Goal: Task Accomplishment & Management: Use online tool/utility

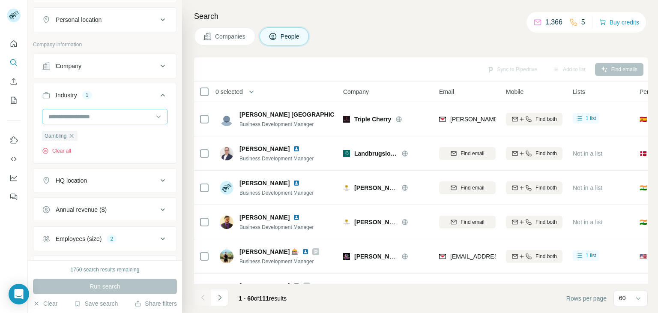
scroll to position [150, 0]
click at [105, 114] on input at bounding box center [101, 114] width 106 height 9
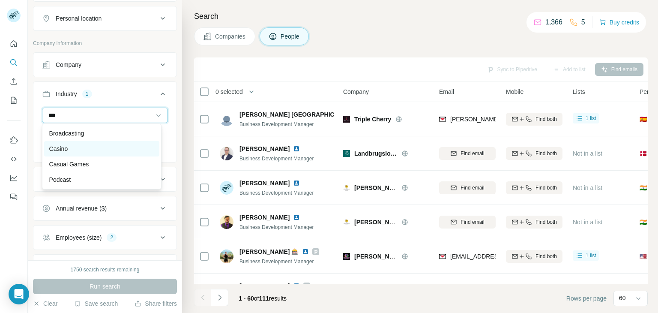
type input "***"
click at [86, 146] on div "Casino" at bounding box center [101, 148] width 105 height 9
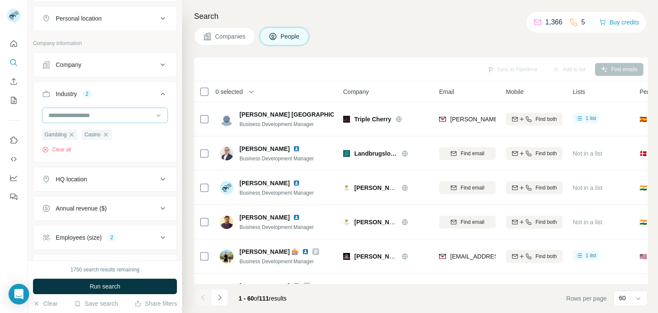
click at [102, 116] on input at bounding box center [101, 114] width 106 height 9
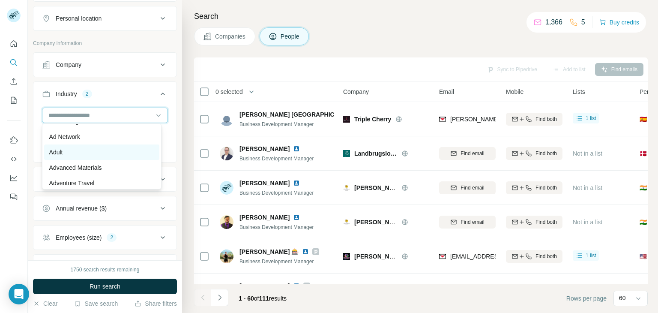
scroll to position [86, 0]
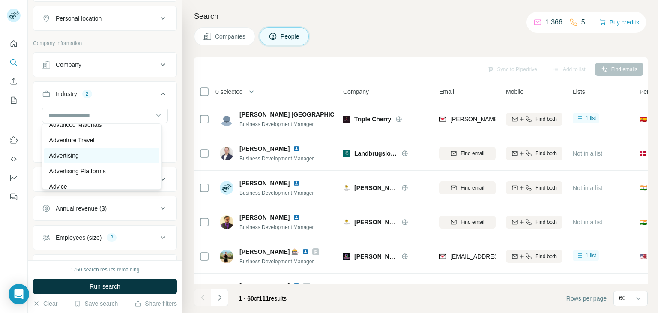
click at [105, 154] on div "Advertising" at bounding box center [101, 155] width 105 height 9
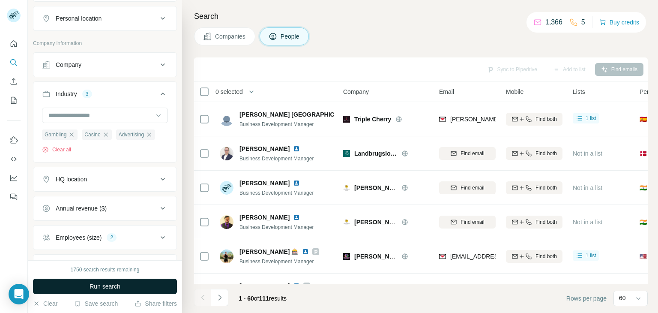
click at [119, 289] on span "Run search" at bounding box center [104, 286] width 31 height 9
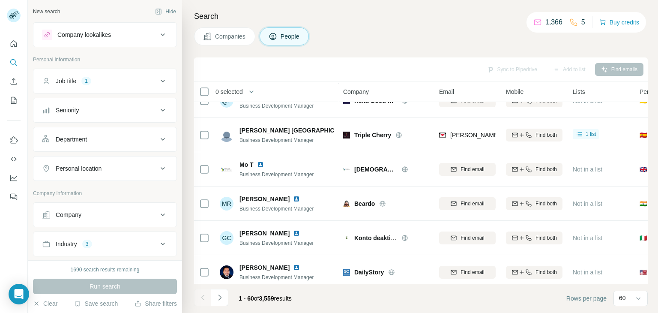
scroll to position [175, 0]
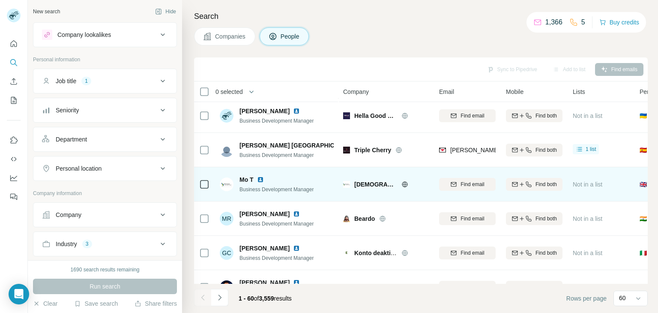
click at [406, 184] on icon at bounding box center [405, 184] width 6 height 0
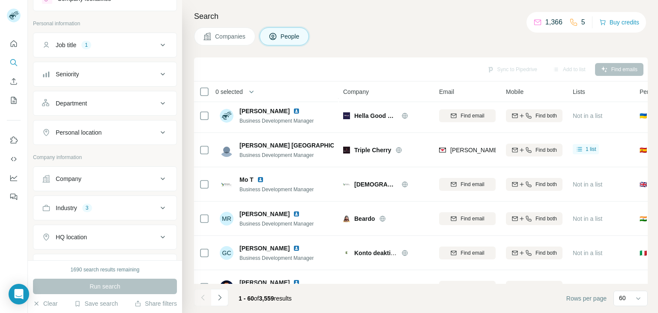
scroll to position [86, 0]
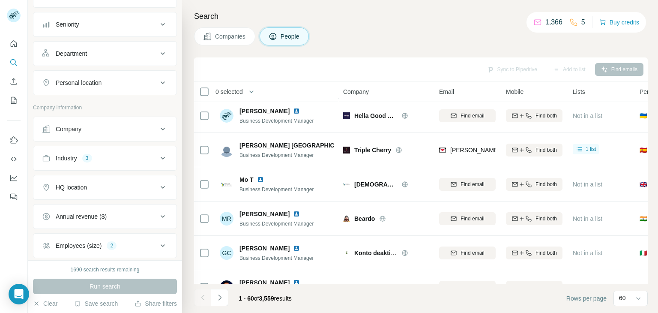
click at [158, 158] on icon at bounding box center [163, 158] width 10 height 10
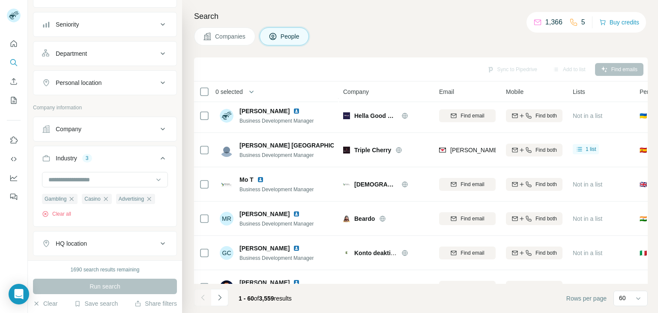
scroll to position [128, 0]
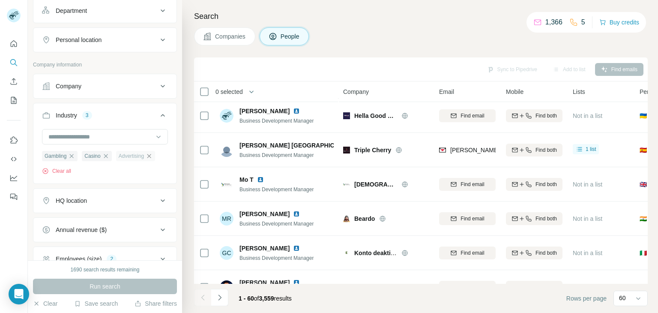
click at [152, 157] on icon "button" at bounding box center [149, 155] width 7 height 7
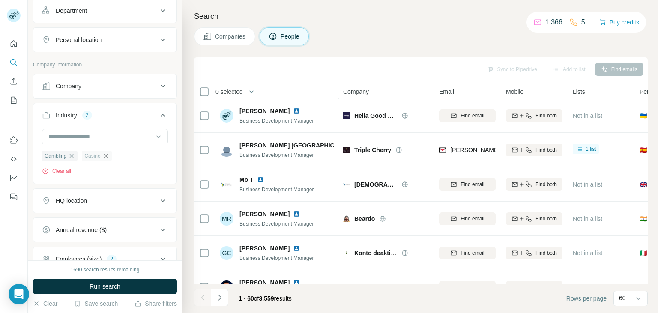
click at [106, 156] on icon "button" at bounding box center [106, 156] width 4 height 4
click at [126, 137] on input at bounding box center [101, 136] width 106 height 9
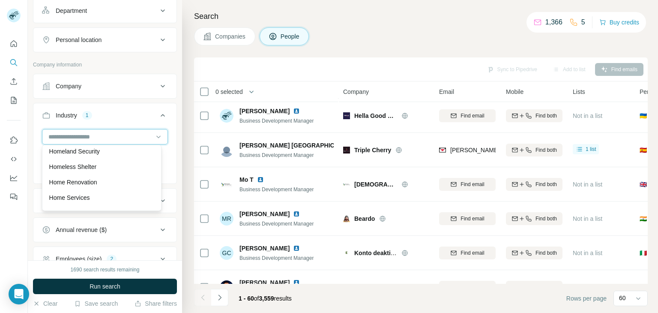
scroll to position [6770, 0]
click at [104, 139] on input at bounding box center [101, 136] width 106 height 9
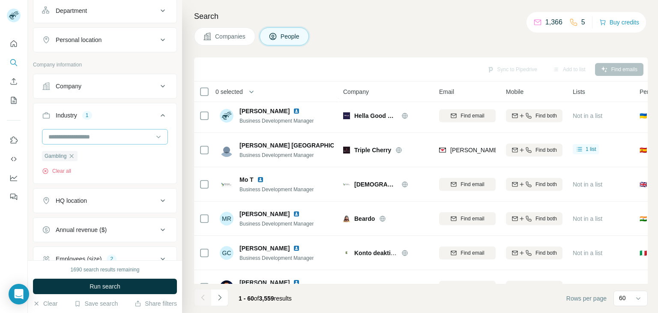
click at [101, 134] on input at bounding box center [101, 136] width 106 height 9
type input "*"
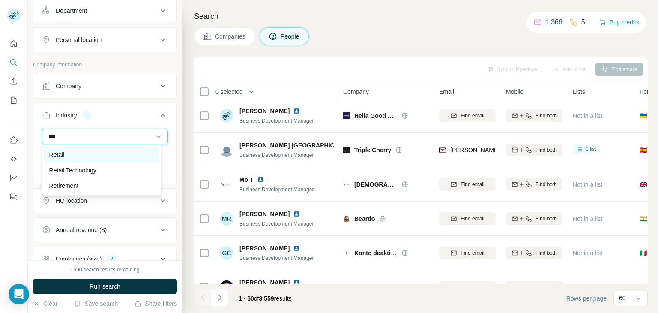
type input "***"
click at [86, 152] on div "Retail" at bounding box center [101, 154] width 105 height 9
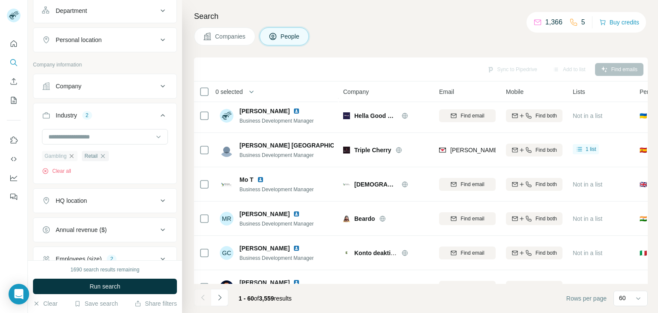
click at [70, 156] on icon "button" at bounding box center [71, 155] width 7 height 7
click at [95, 285] on span "Run search" at bounding box center [104, 286] width 31 height 9
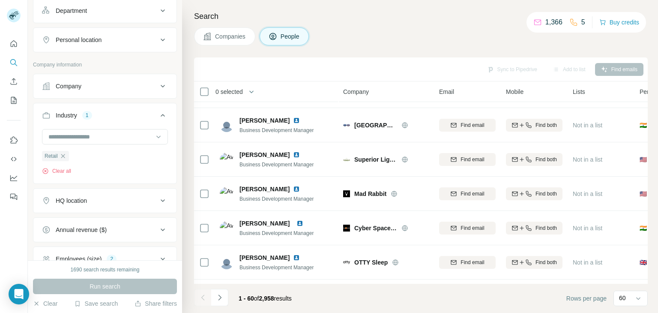
scroll to position [175, 0]
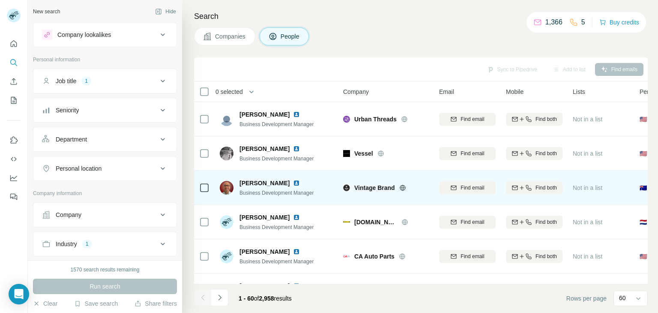
scroll to position [128, 0]
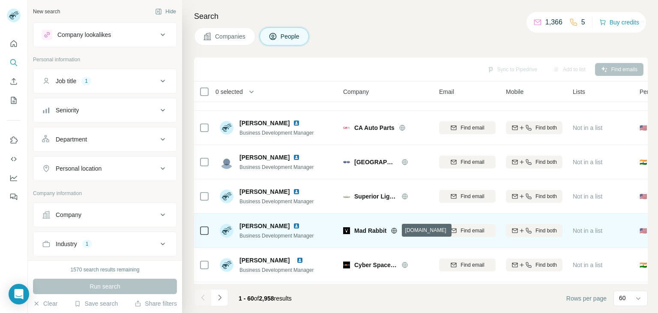
click at [395, 231] on icon at bounding box center [393, 230] width 7 height 7
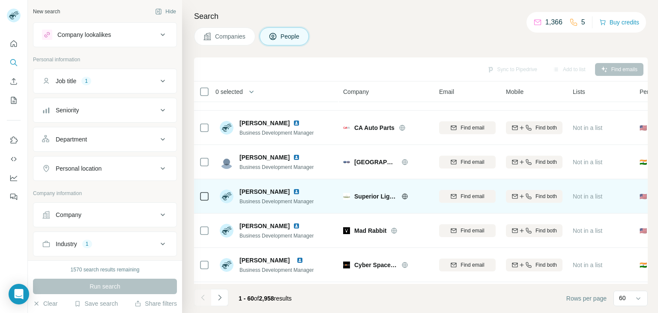
click at [405, 194] on icon at bounding box center [404, 196] width 2 height 6
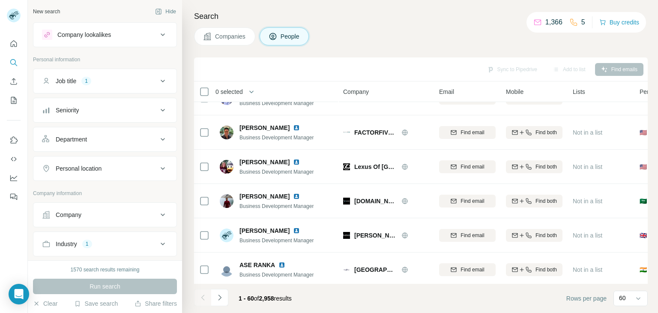
scroll to position [1292, 0]
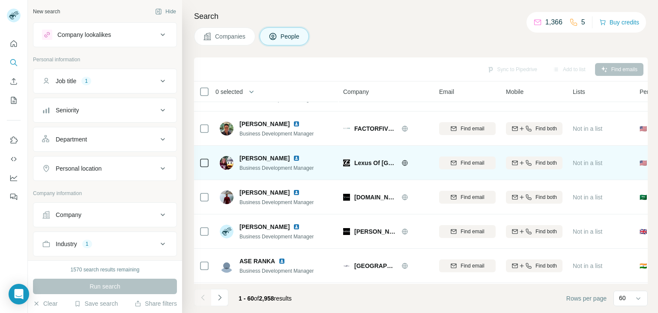
click at [402, 162] on icon at bounding box center [405, 162] width 6 height 0
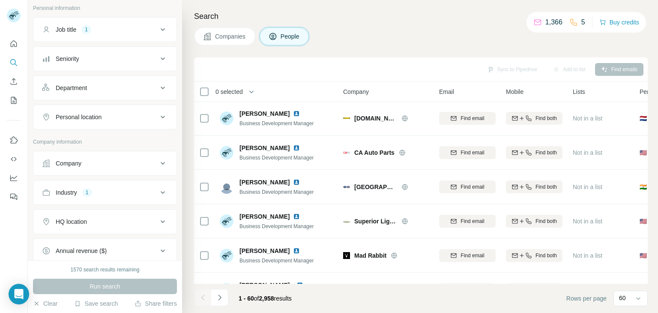
scroll to position [62, 0]
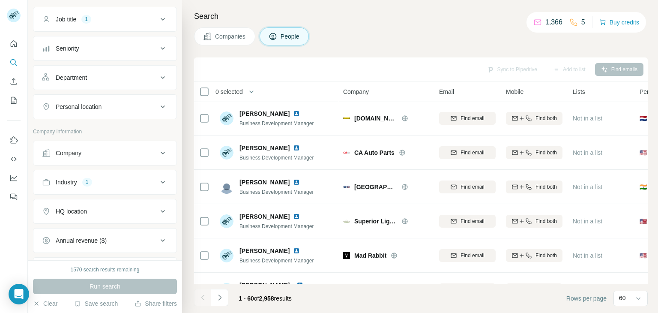
click at [158, 177] on icon at bounding box center [163, 182] width 10 height 10
click at [68, 207] on div at bounding box center [101, 203] width 106 height 15
click at [71, 204] on input at bounding box center [101, 203] width 106 height 9
click at [77, 203] on input at bounding box center [101, 203] width 106 height 9
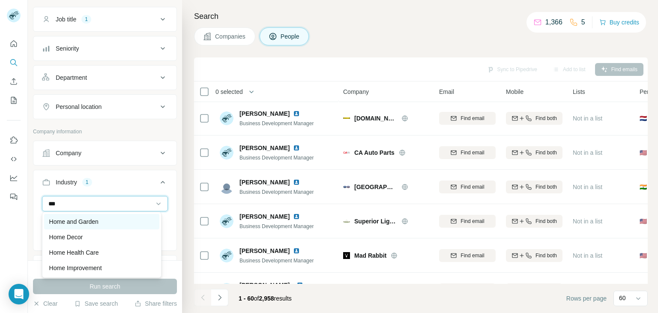
scroll to position [43, 0]
type input "***"
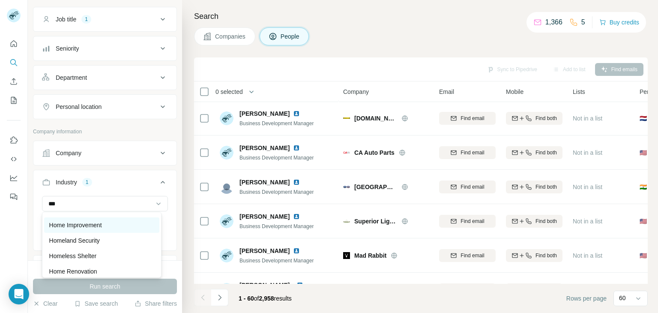
click at [102, 226] on p "Home Improvement" at bounding box center [75, 225] width 53 height 9
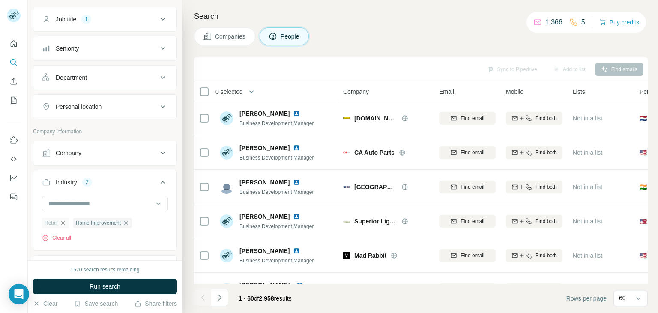
click at [65, 222] on icon "button" at bounding box center [63, 222] width 7 height 7
click at [104, 283] on span "Run search" at bounding box center [104, 286] width 31 height 9
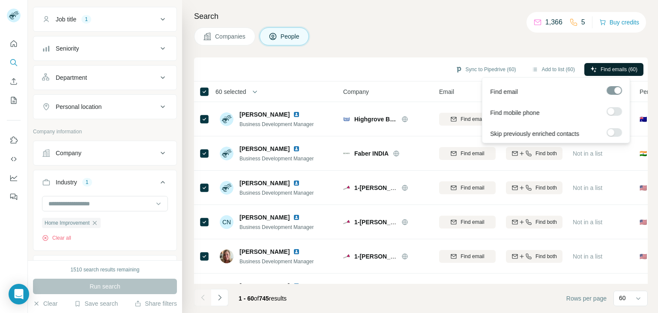
click at [612, 71] on span "Find emails (60)" at bounding box center [618, 70] width 37 height 8
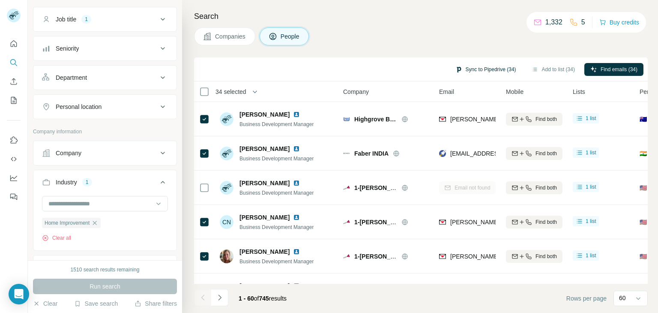
click at [478, 71] on button "Sync to Pipedrive (34)" at bounding box center [485, 69] width 73 height 13
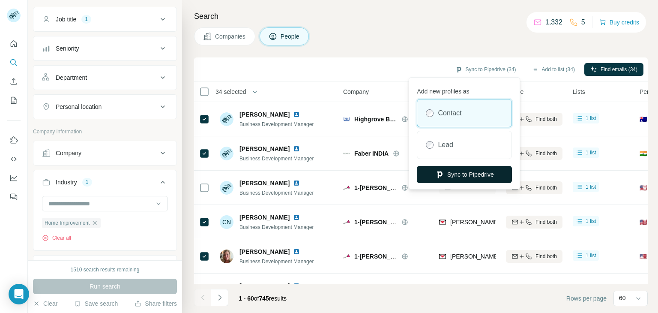
click at [473, 176] on button "Sync to Pipedrive" at bounding box center [464, 174] width 95 height 17
